Goal: Information Seeking & Learning: Compare options

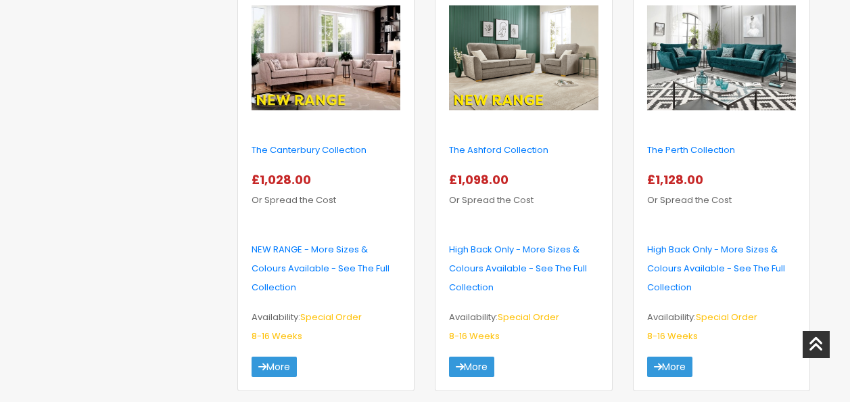
scroll to position [406, 0]
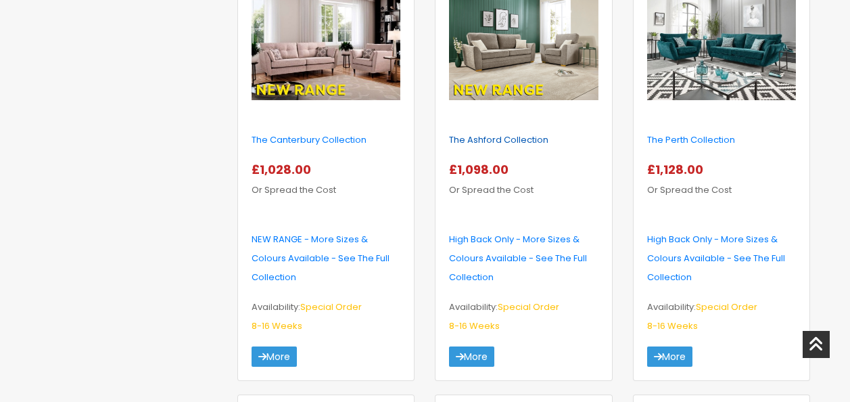
click at [499, 134] on link "The Ashford Collection" at bounding box center [498, 139] width 99 height 13
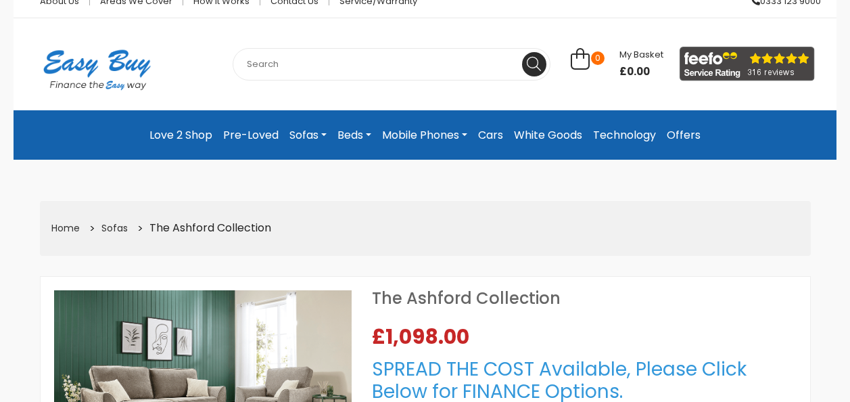
select select "104"
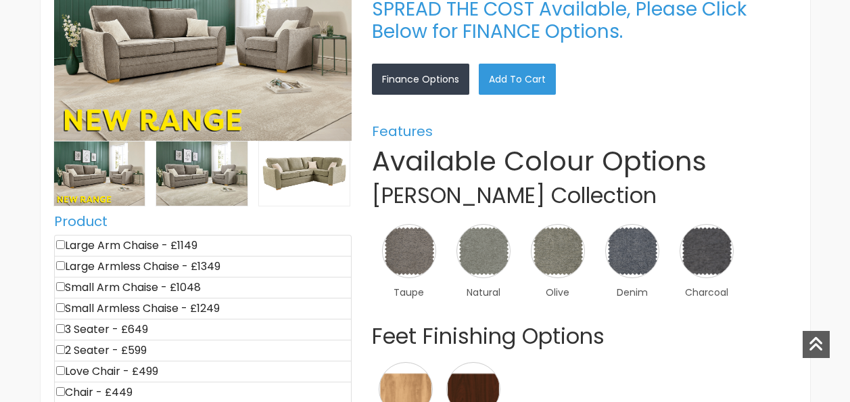
scroll to position [406, 0]
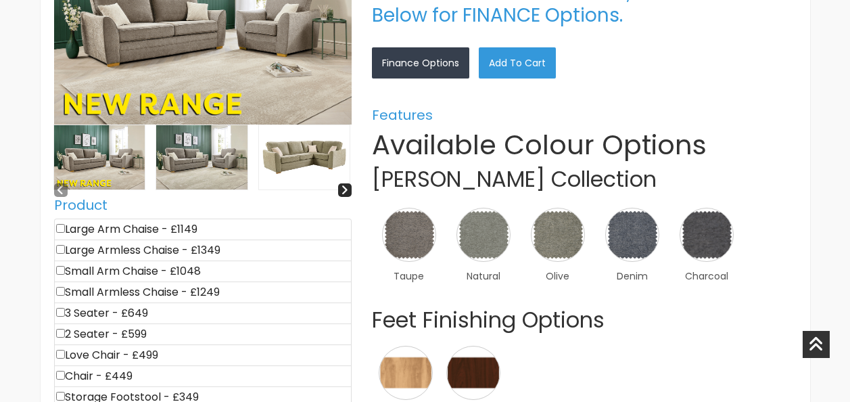
click at [323, 163] on img at bounding box center [304, 157] width 91 height 64
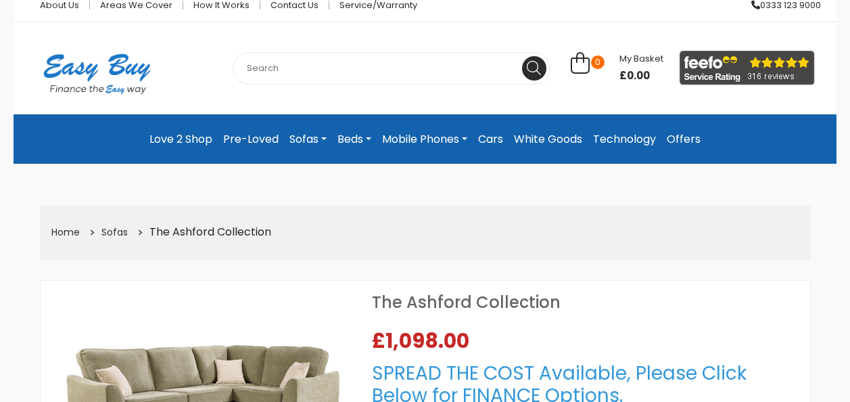
scroll to position [0, 0]
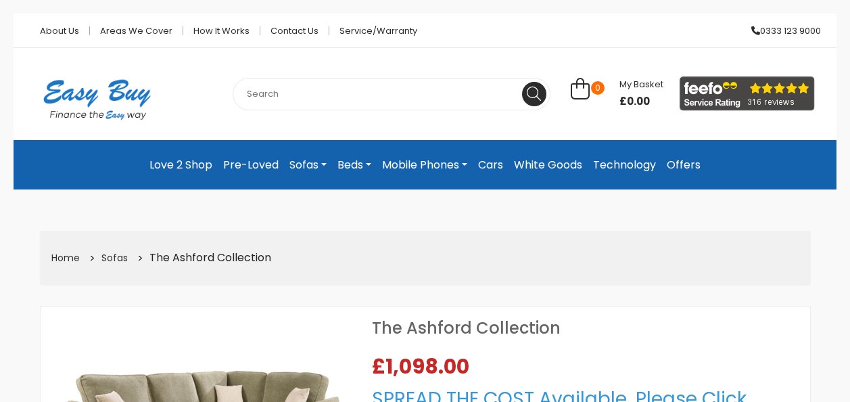
click at [417, 163] on link "Mobile Phones" at bounding box center [425, 165] width 96 height 28
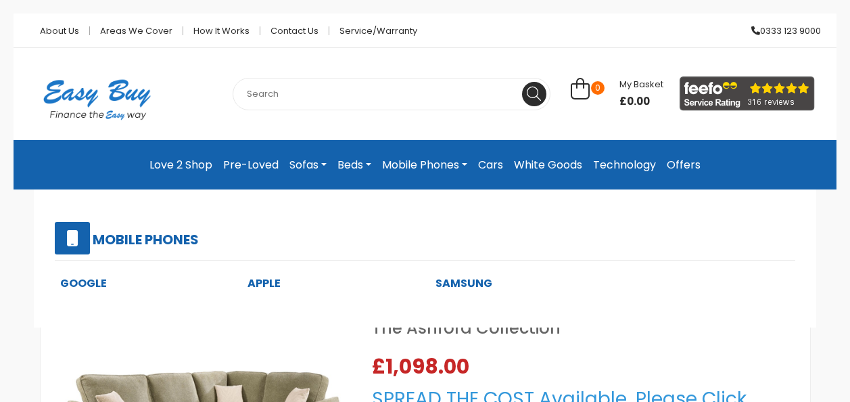
click at [455, 279] on link "Samsung" at bounding box center [464, 283] width 57 height 16
